Goal: Task Accomplishment & Management: Manage account settings

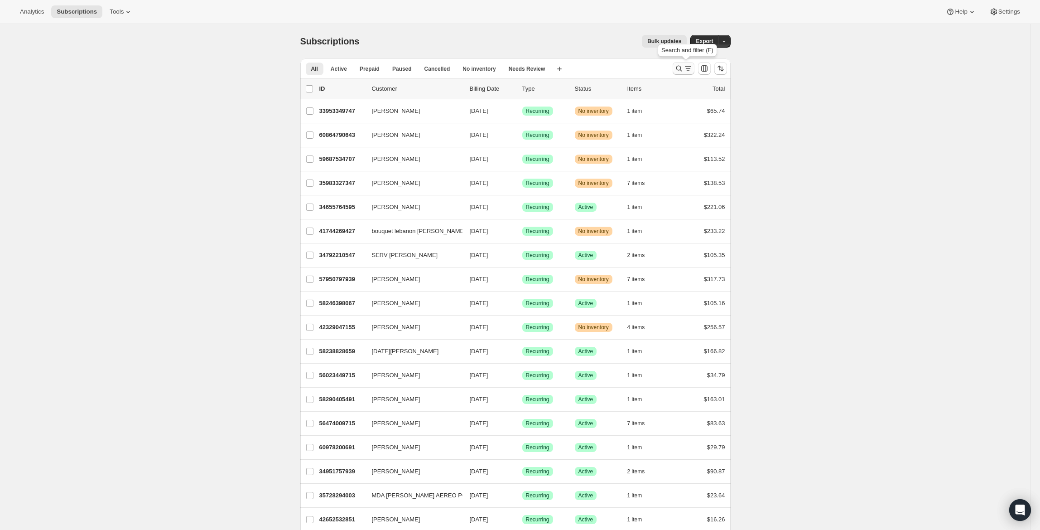
click at [689, 65] on icon "Search and filter results" at bounding box center [688, 68] width 9 height 9
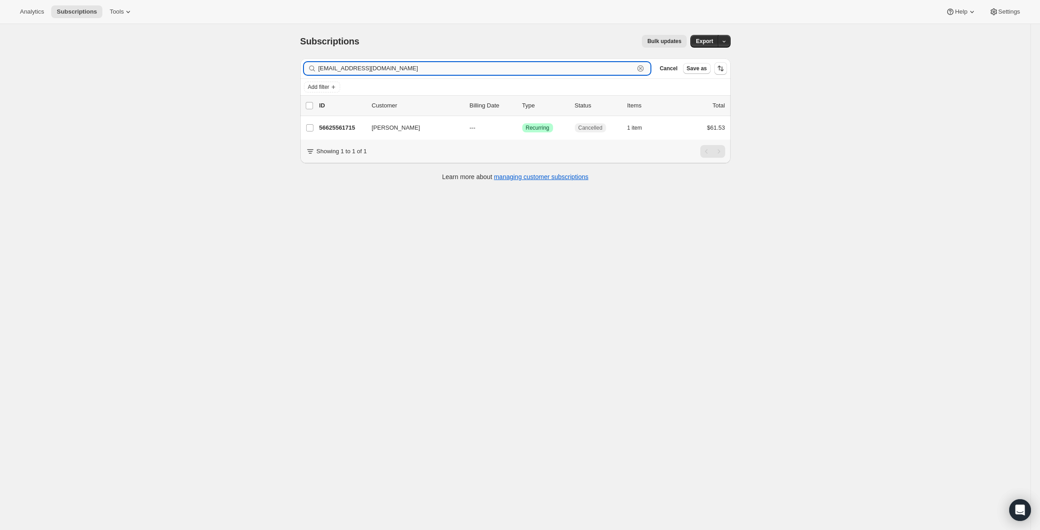
click at [396, 63] on input "[EMAIL_ADDRESS][DOMAIN_NAME]" at bounding box center [476, 68] width 316 height 13
paste input "[EMAIL_ADDRESS][DOMAIN_NAME]"
type input "[EMAIL_ADDRESS][DOMAIN_NAME]"
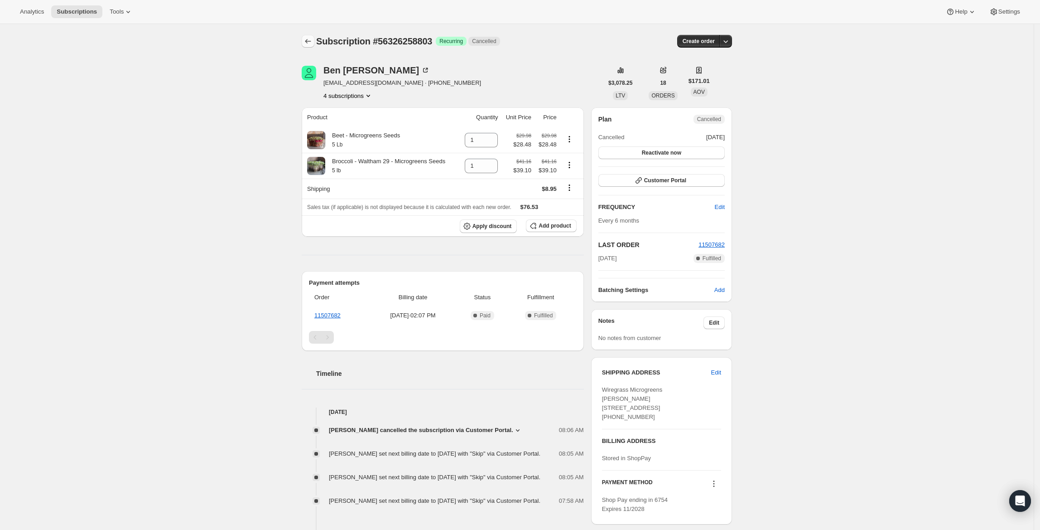
click at [312, 40] on icon "Subscriptions" at bounding box center [308, 41] width 9 height 9
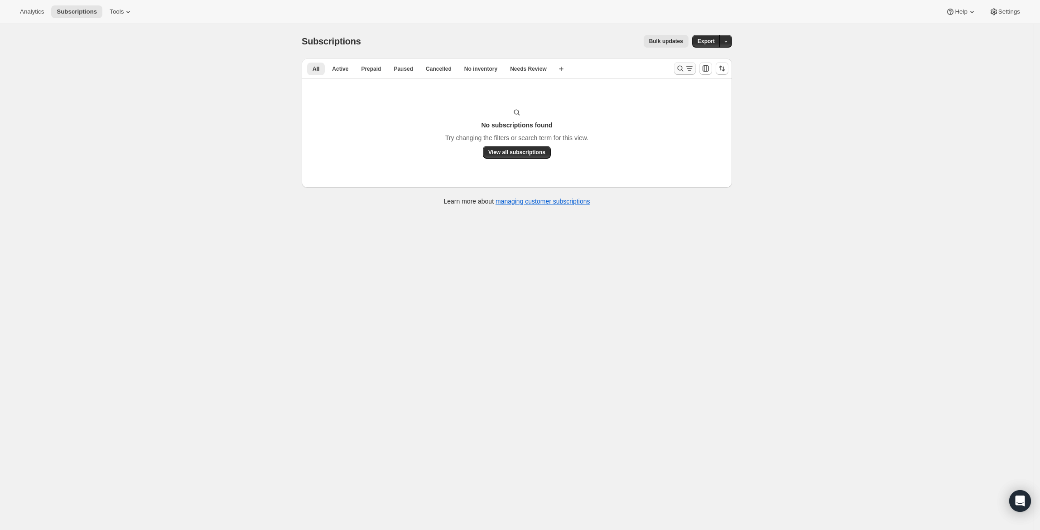
click at [687, 63] on button "Search and filter results" at bounding box center [685, 68] width 22 height 13
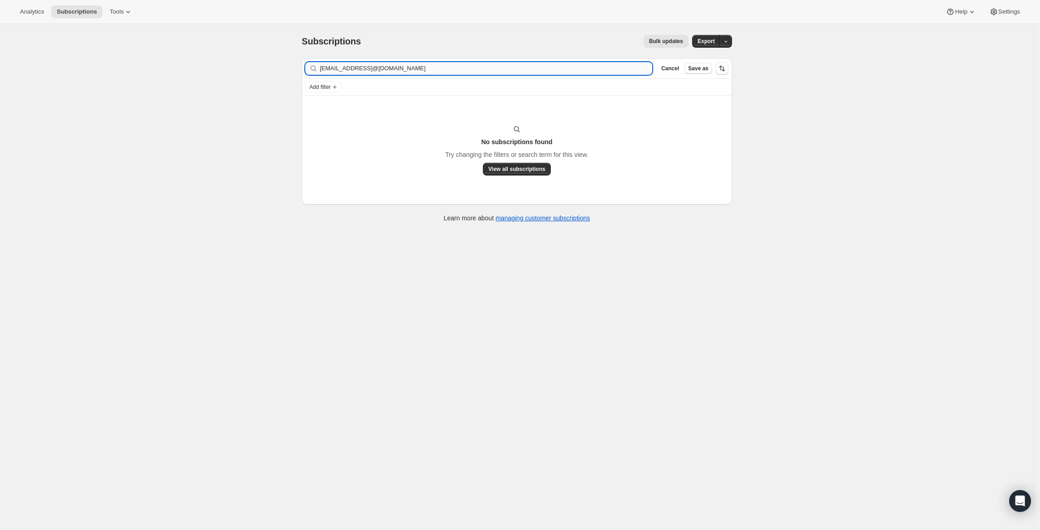
click at [482, 63] on input "mailbunny@protonmail.commailbunny@protonmail.com" at bounding box center [486, 68] width 333 height 13
click at [561, 66] on input "[EMAIL_ADDRESS][DOMAIN_NAME]" at bounding box center [478, 68] width 316 height 13
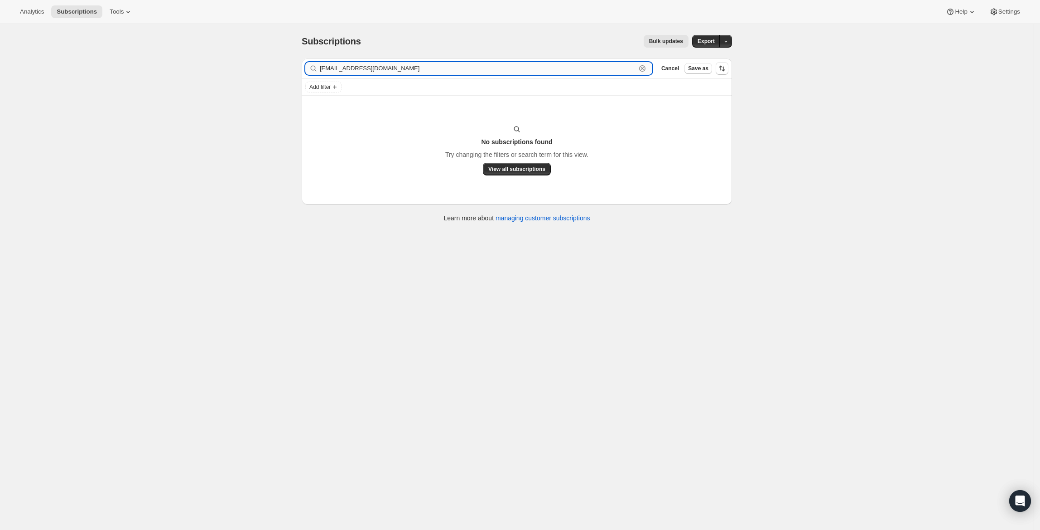
click at [561, 66] on input "[EMAIL_ADDRESS][DOMAIN_NAME]" at bounding box center [478, 68] width 316 height 13
paste input "jesah@sproutculture.far"
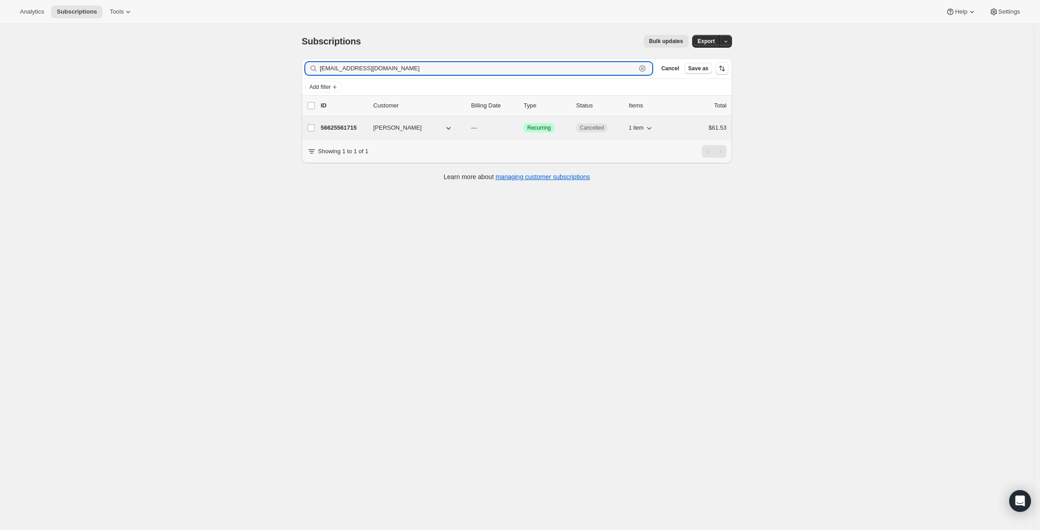
type input "[EMAIL_ADDRESS][DOMAIN_NAME]"
click at [352, 128] on p "56625561715" at bounding box center [343, 127] width 45 height 9
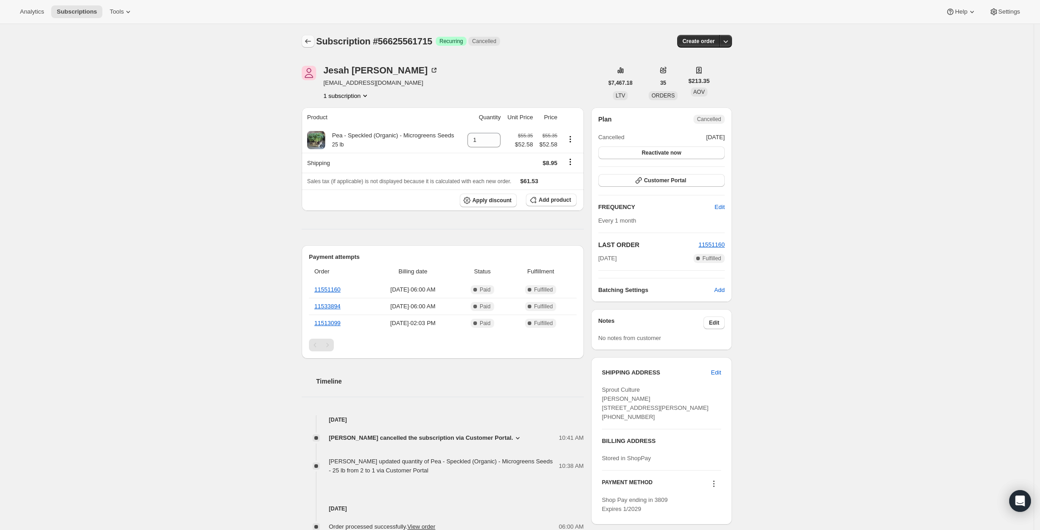
click at [313, 43] on icon "Subscriptions" at bounding box center [308, 41] width 9 height 9
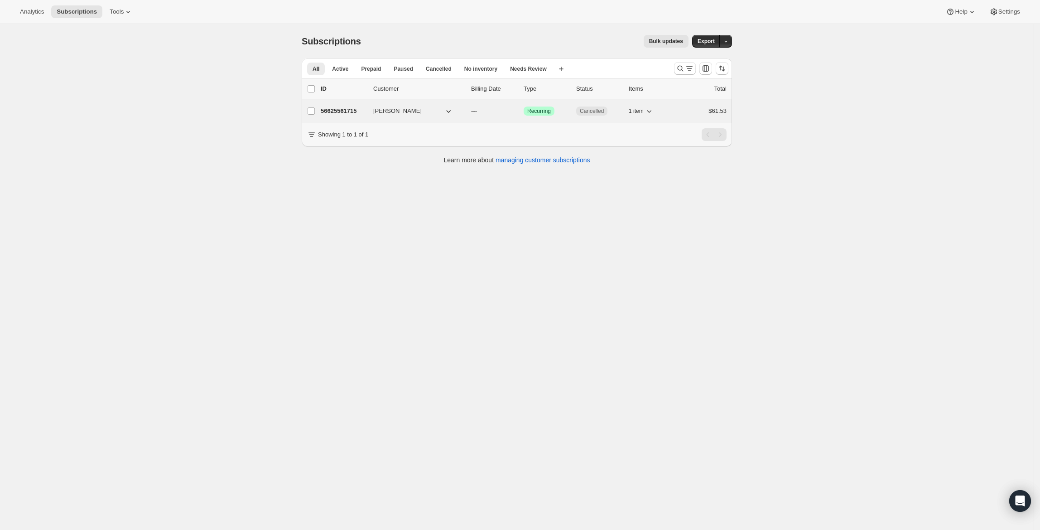
click at [370, 115] on div "56625561715 Jesah Segal --- Success Recurring Cancelled 1 item $61.53" at bounding box center [524, 111] width 406 height 13
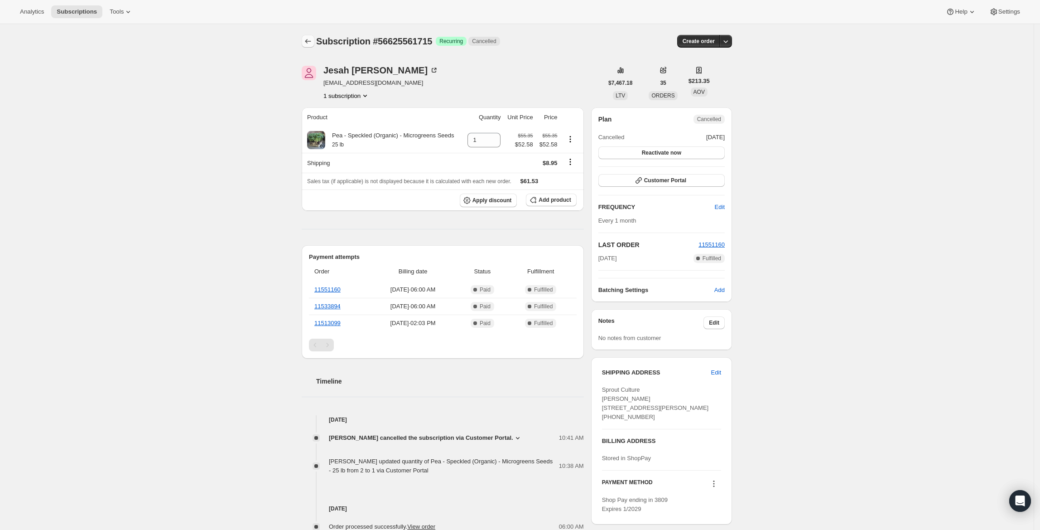
click at [308, 41] on icon "Subscriptions" at bounding box center [308, 41] width 6 height 5
